Goal: Check status: Check status

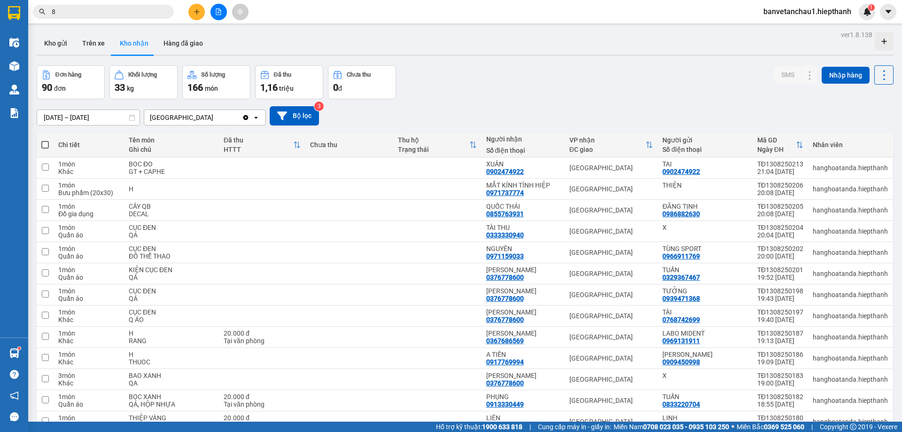
scroll to position [1692, 0]
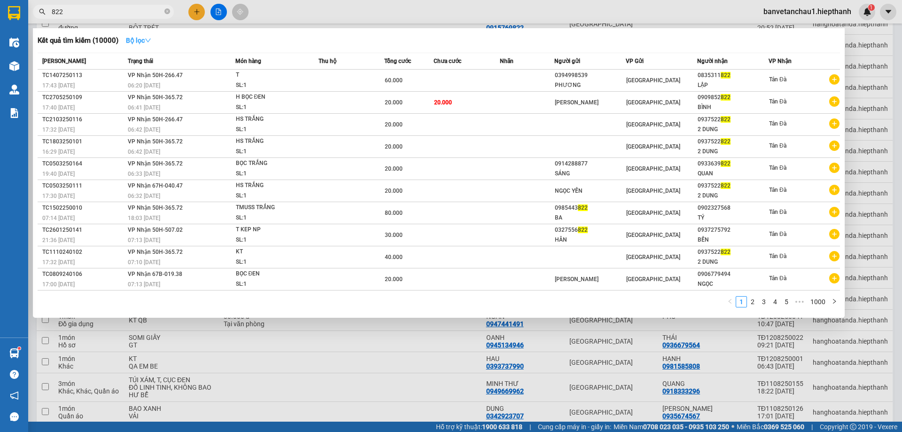
type input "822"
click at [134, 41] on strong "Bộ lọc" at bounding box center [138, 41] width 25 height 8
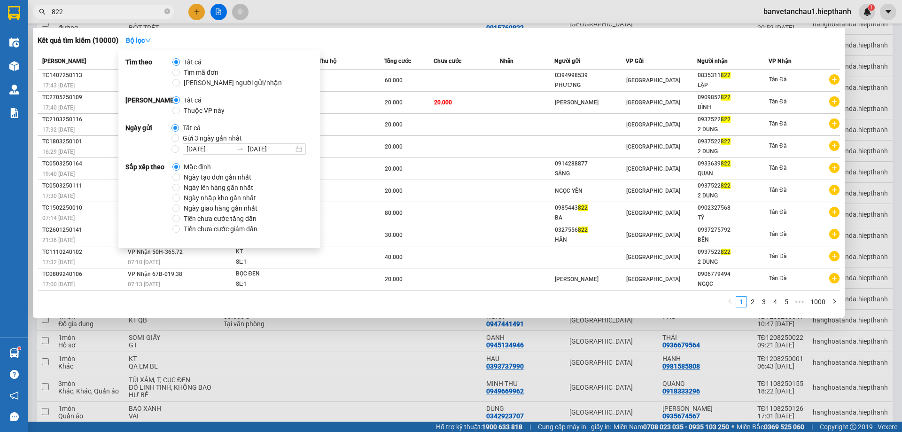
click at [176, 142] on label "Gửi 3 ngày gần nhất" at bounding box center [209, 138] width 74 height 10
click at [176, 142] on input "Gửi 3 ngày gần nhất" at bounding box center [176, 138] width 8 height 8
radio input "true"
radio input "false"
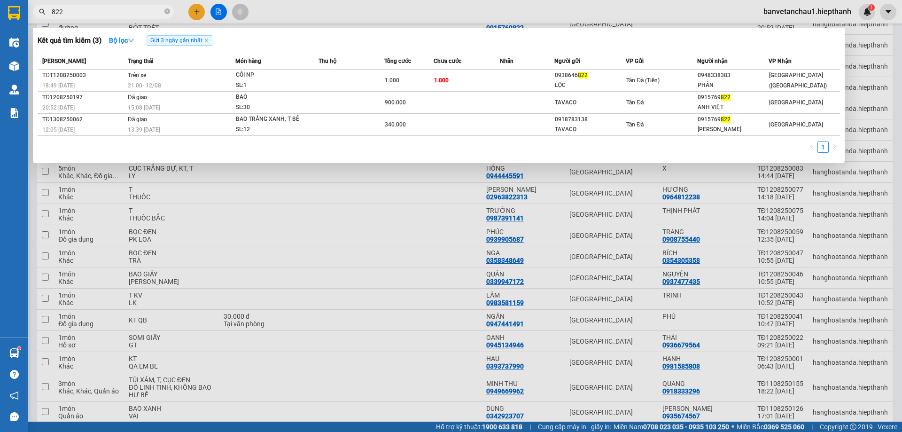
click at [415, 48] on div "Kết quả tìm kiếm ( 3 ) Bộ lọc Gửi 3 ngày gần nhất Mã ĐH Trạng thái Món hàng Thu…" at bounding box center [439, 95] width 812 height 135
click at [109, 7] on input "822" at bounding box center [107, 12] width 111 height 10
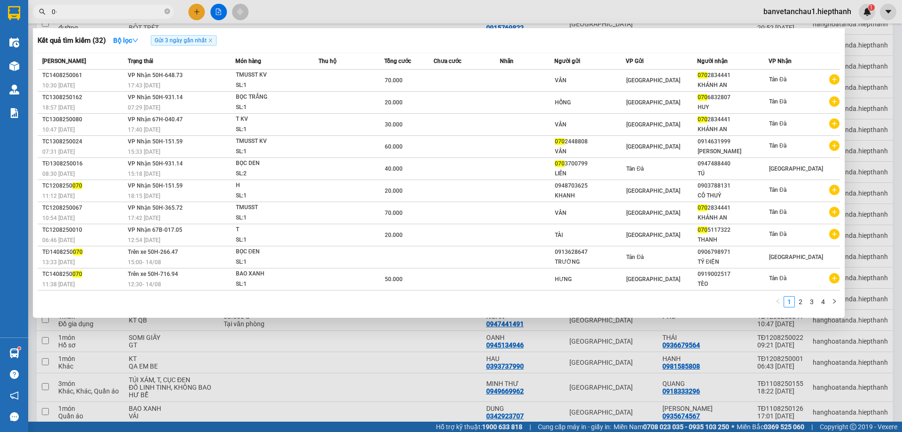
type input "0"
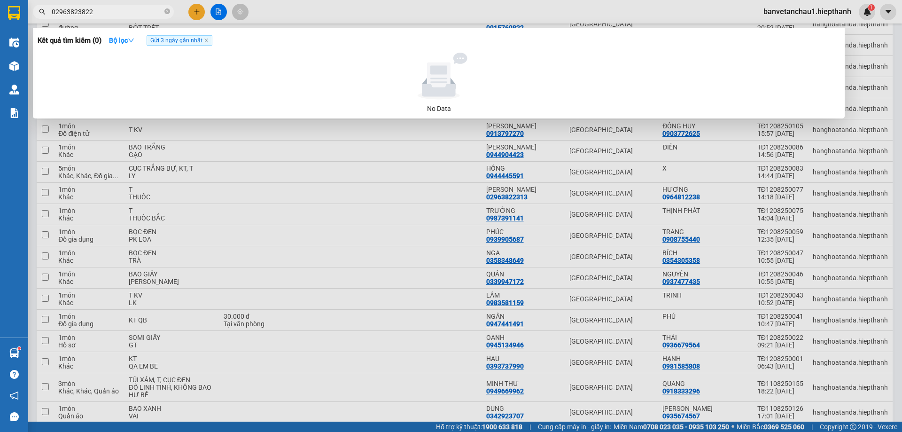
type input "02963823822"
click at [209, 44] on span "Gửi 3 ngày gần nhất" at bounding box center [180, 40] width 66 height 10
click at [208, 40] on icon "close" at bounding box center [205, 40] width 3 height 3
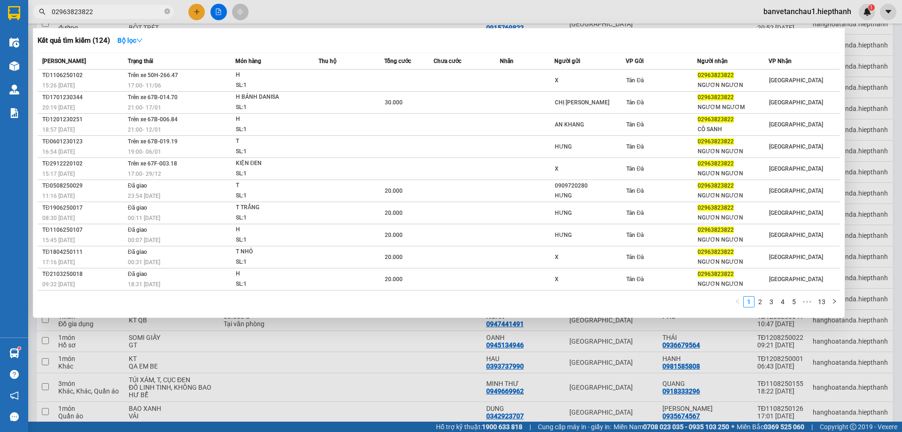
click at [293, 49] on div "Kết quả tìm kiếm ( 124 ) Bộ lọc Mã ĐH Trạng thái Món hàng Thu hộ Tổng cước Chưa…" at bounding box center [439, 172] width 812 height 289
click at [167, 10] on icon "close-circle" at bounding box center [167, 11] width 6 height 6
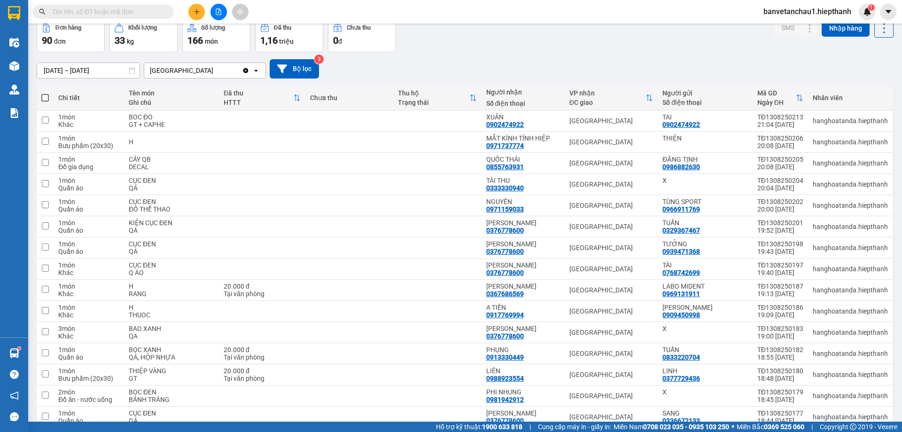
scroll to position [0, 0]
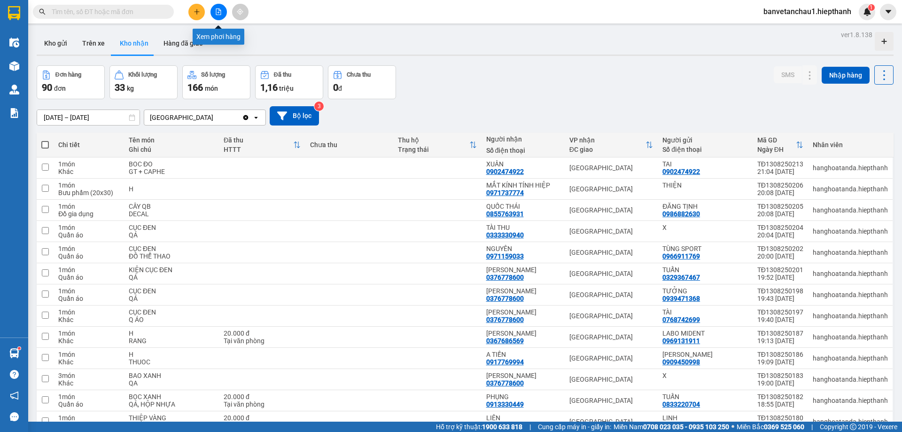
click at [213, 6] on div at bounding box center [218, 12] width 70 height 16
click at [215, 8] on button at bounding box center [219, 12] width 16 height 16
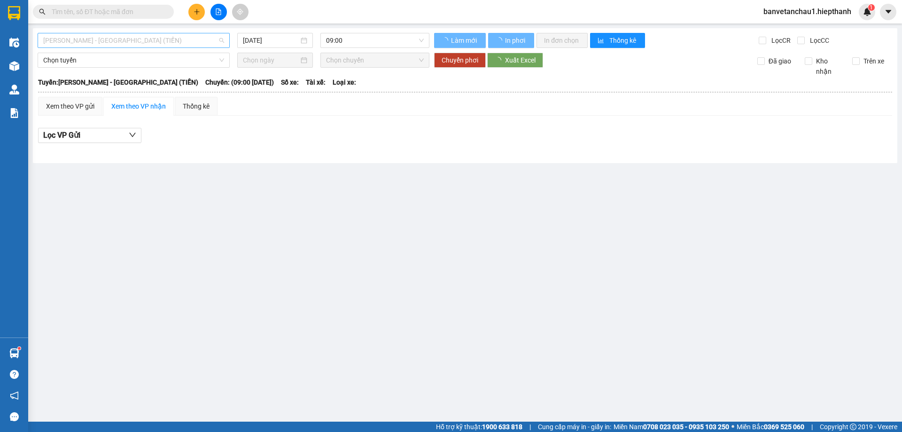
click at [149, 42] on span "[PERSON_NAME] - [GEOGRAPHIC_DATA] (TIỀN)" at bounding box center [133, 40] width 181 height 14
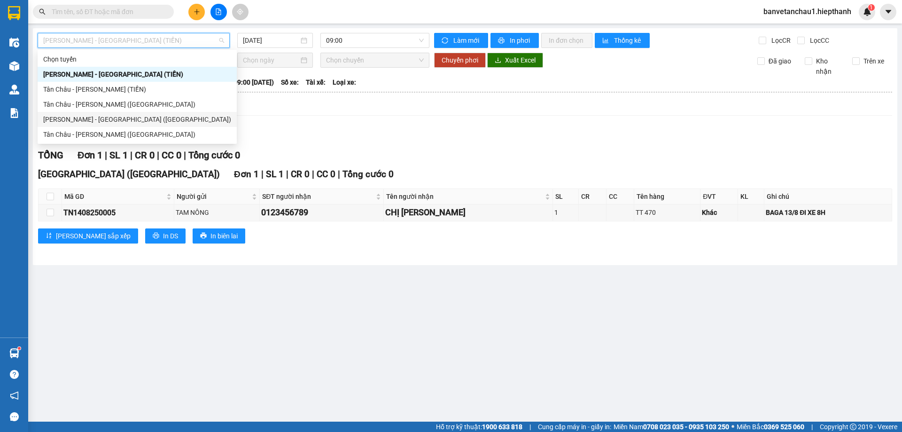
click at [109, 121] on div "[PERSON_NAME] - [GEOGRAPHIC_DATA] ([GEOGRAPHIC_DATA])" at bounding box center [137, 119] width 188 height 10
type input "[DATE]"
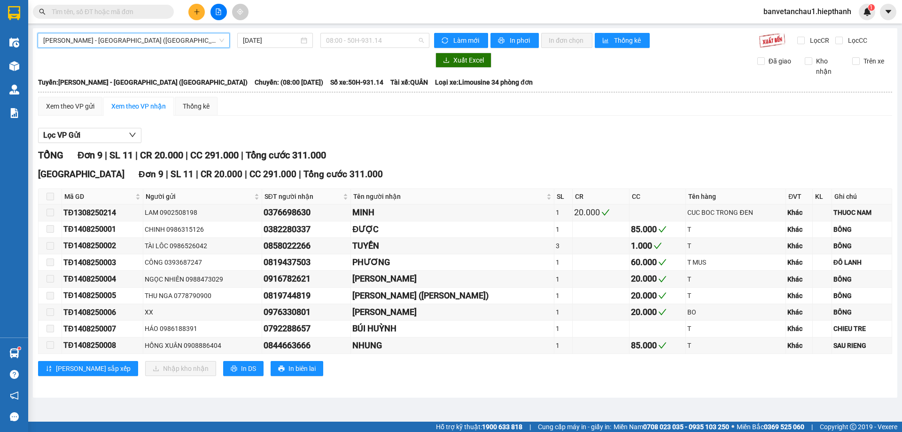
drag, startPoint x: 346, startPoint y: 39, endPoint x: 362, endPoint y: 68, distance: 33.0
click at [348, 39] on span "08:00 - 50H-931.14" at bounding box center [375, 40] width 98 height 14
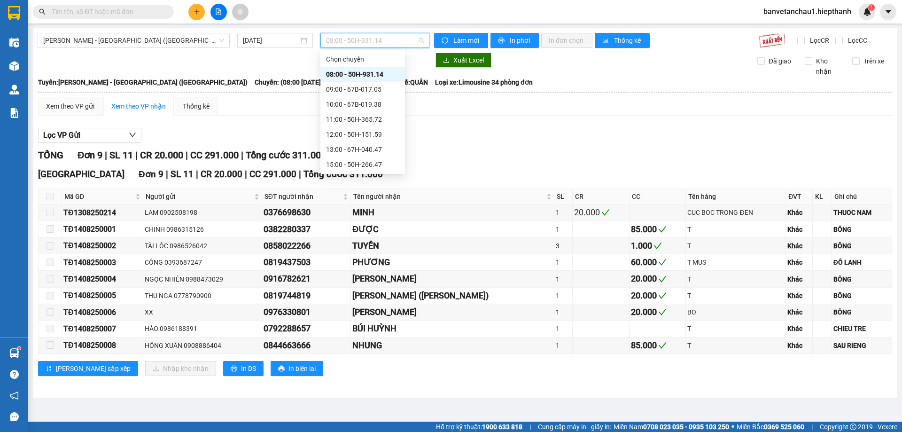
scroll to position [60, 0]
click at [367, 112] on div "17:00 - 50H-648.73" at bounding box center [362, 119] width 85 height 15
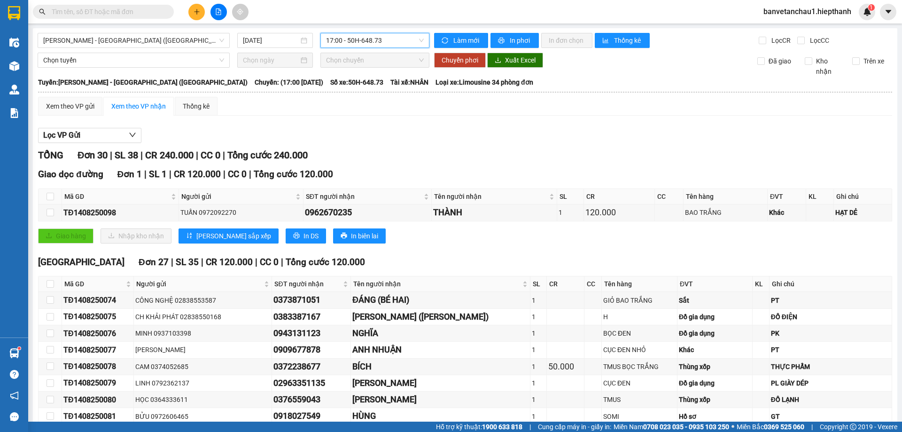
click at [385, 46] on div "17:00 - 50H-648.73" at bounding box center [374, 40] width 109 height 15
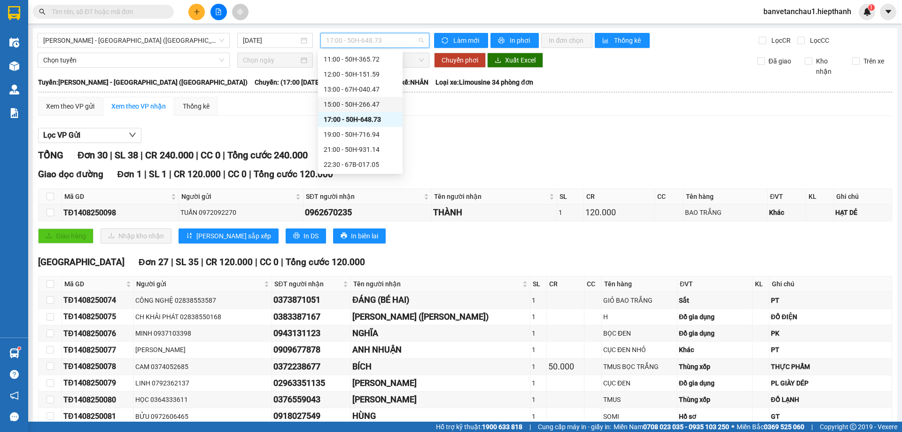
click at [364, 106] on div "15:00 - 50H-266.47" at bounding box center [360, 104] width 73 height 10
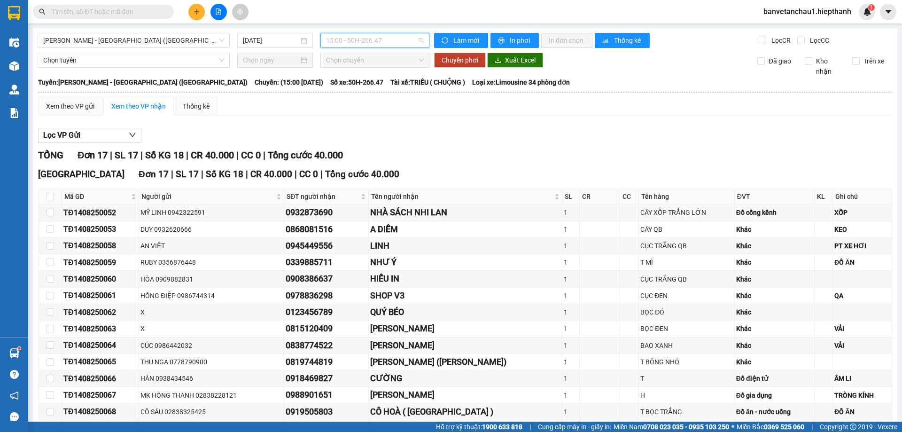
click at [365, 34] on span "15:00 - 50H-266.47" at bounding box center [375, 40] width 98 height 14
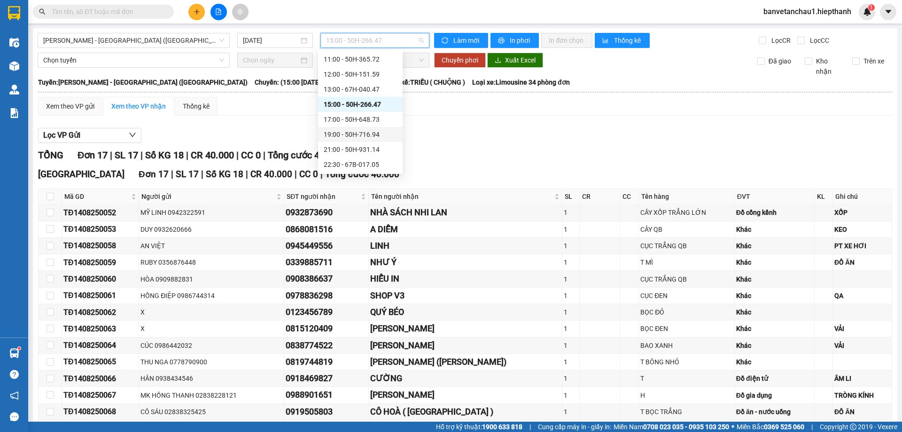
click at [374, 137] on div "19:00 - 50H-716.94" at bounding box center [360, 134] width 73 height 10
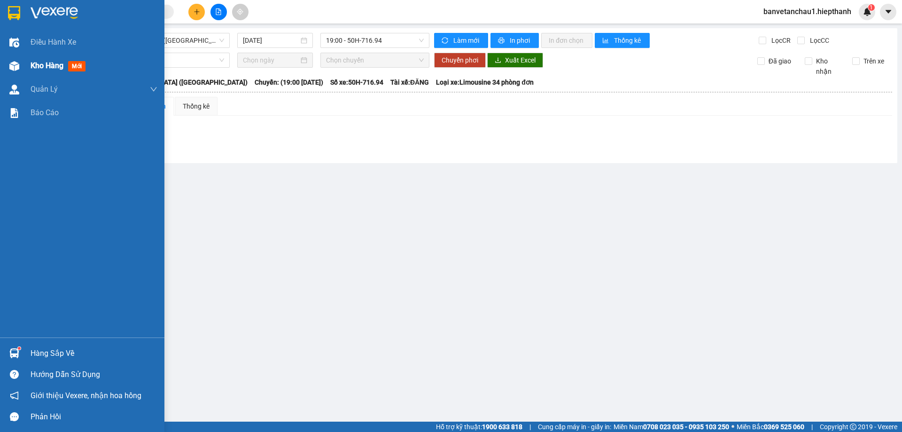
click at [38, 67] on span "Kho hàng" at bounding box center [47, 65] width 33 height 9
